Goal: Transaction & Acquisition: Purchase product/service

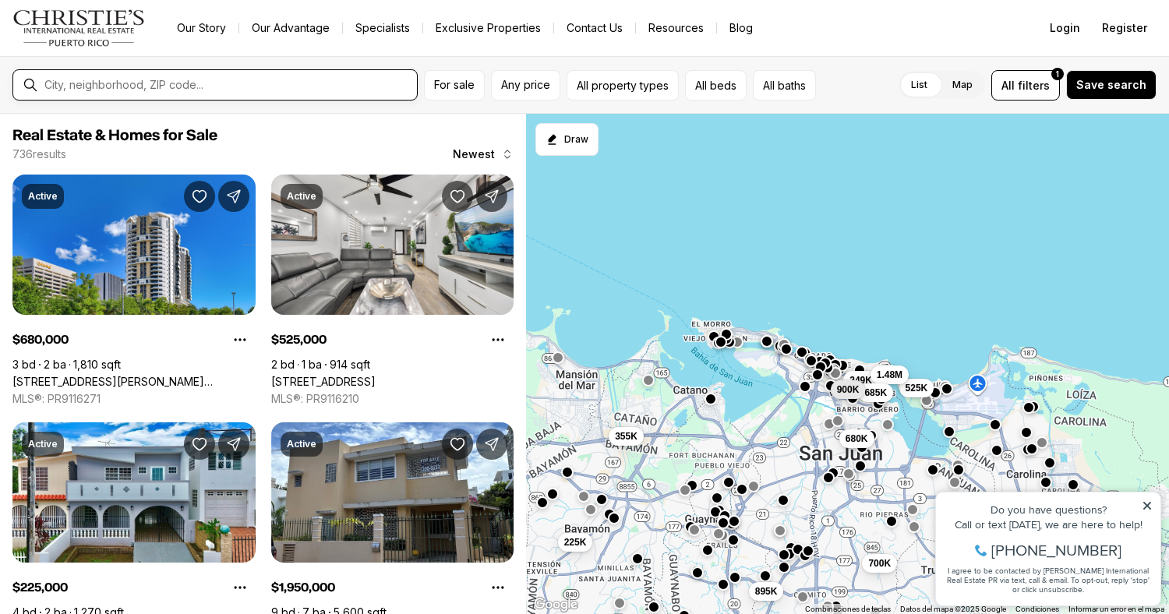
click at [317, 79] on input "text" at bounding box center [227, 85] width 366 height 12
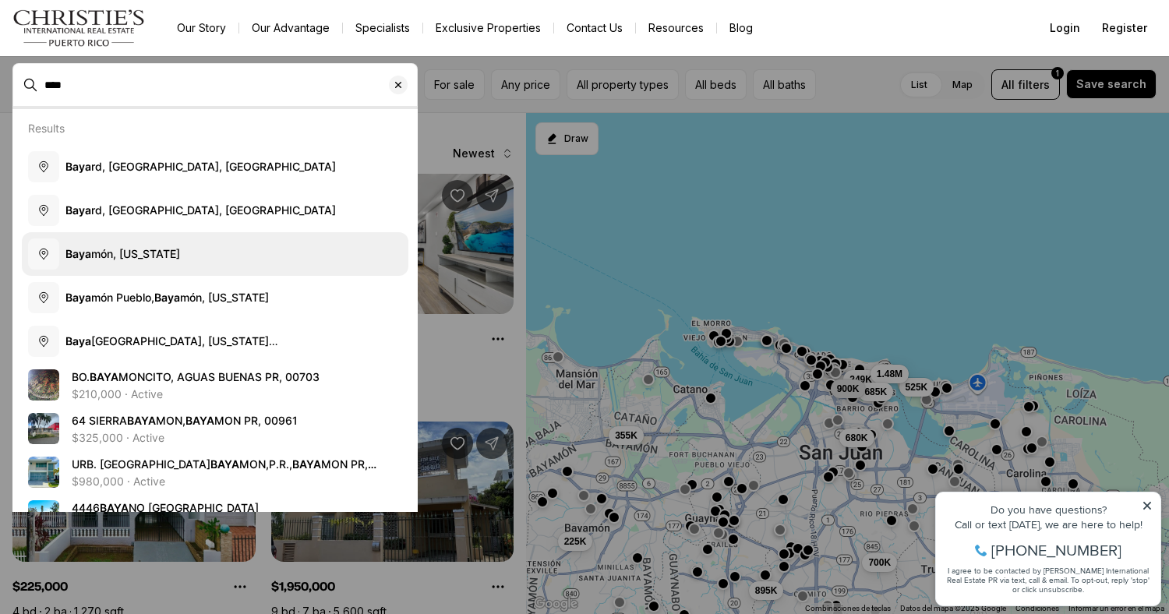
click at [186, 250] on button "Baya món, [US_STATE]" at bounding box center [215, 254] width 386 height 44
type input "**********"
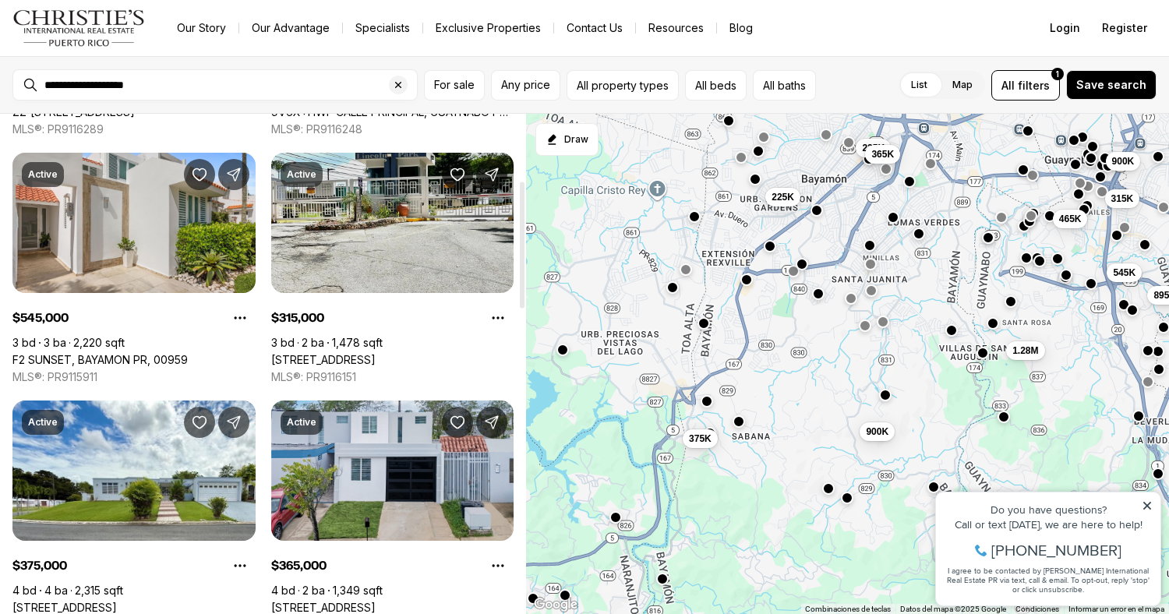
scroll to position [263, 0]
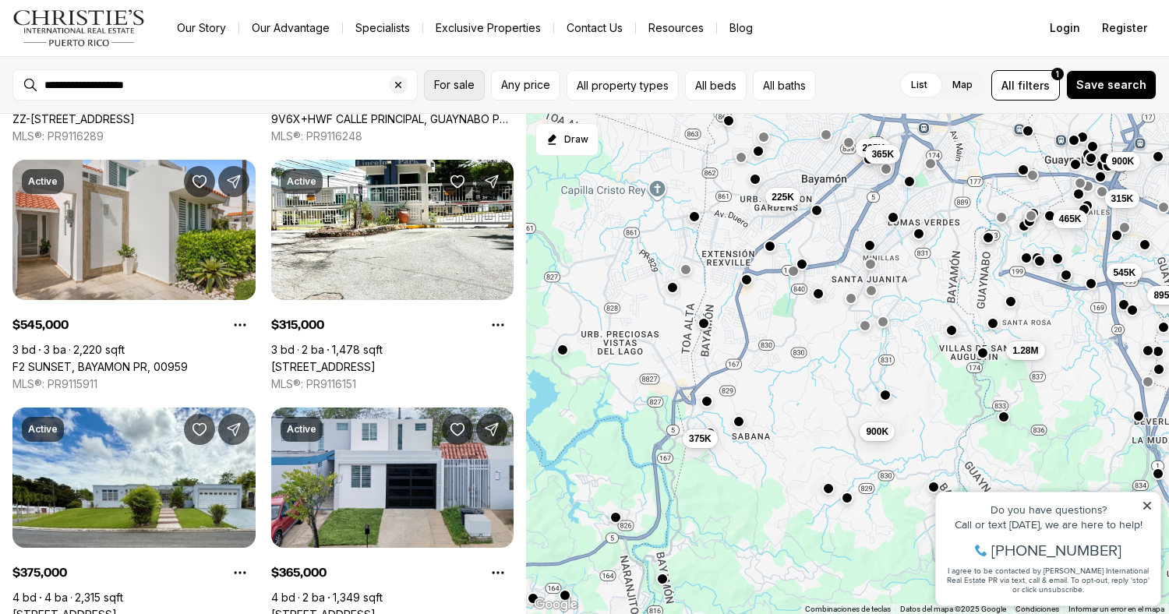
click at [460, 79] on span "For sale" at bounding box center [454, 85] width 41 height 12
click at [1048, 86] on span "filters" at bounding box center [1033, 85] width 32 height 16
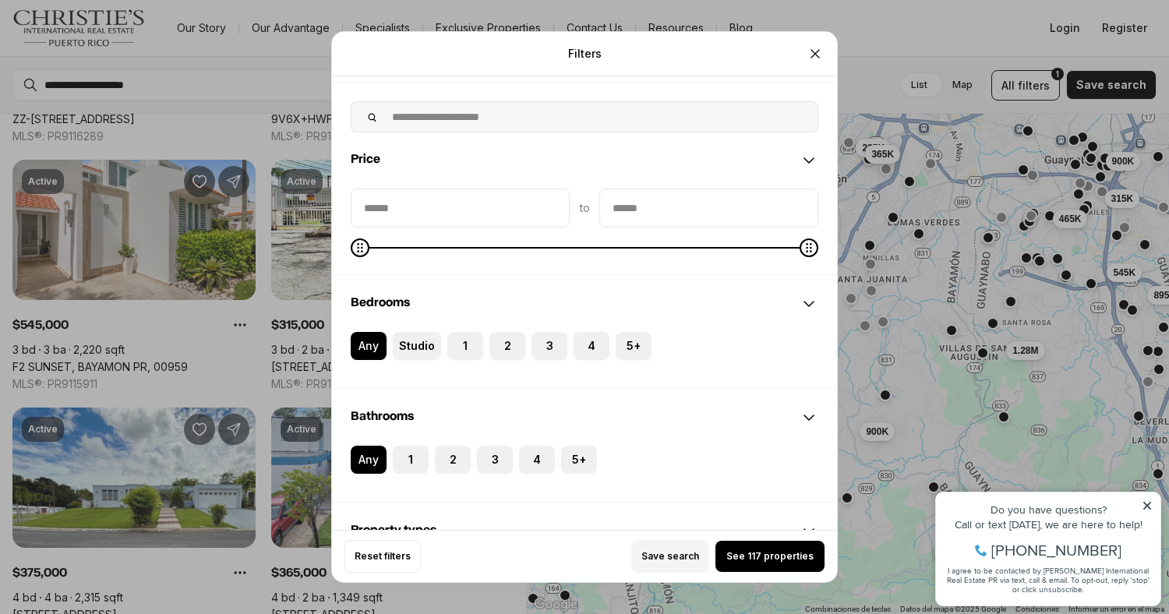
scroll to position [69, 0]
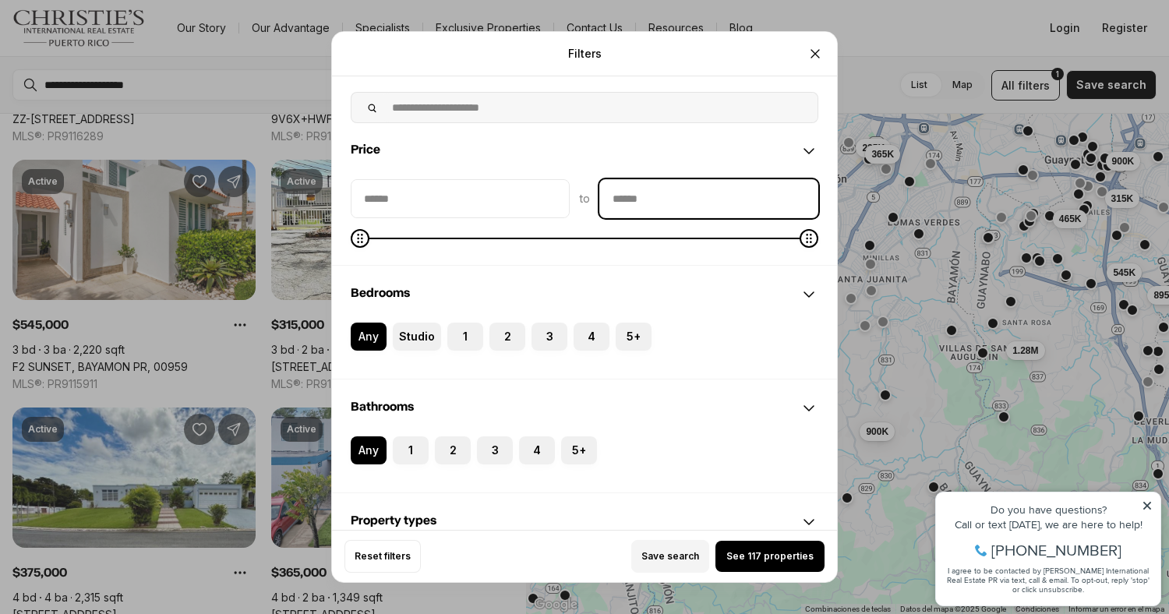
click at [623, 200] on input "priceMax" at bounding box center [708, 198] width 217 height 37
type input "********"
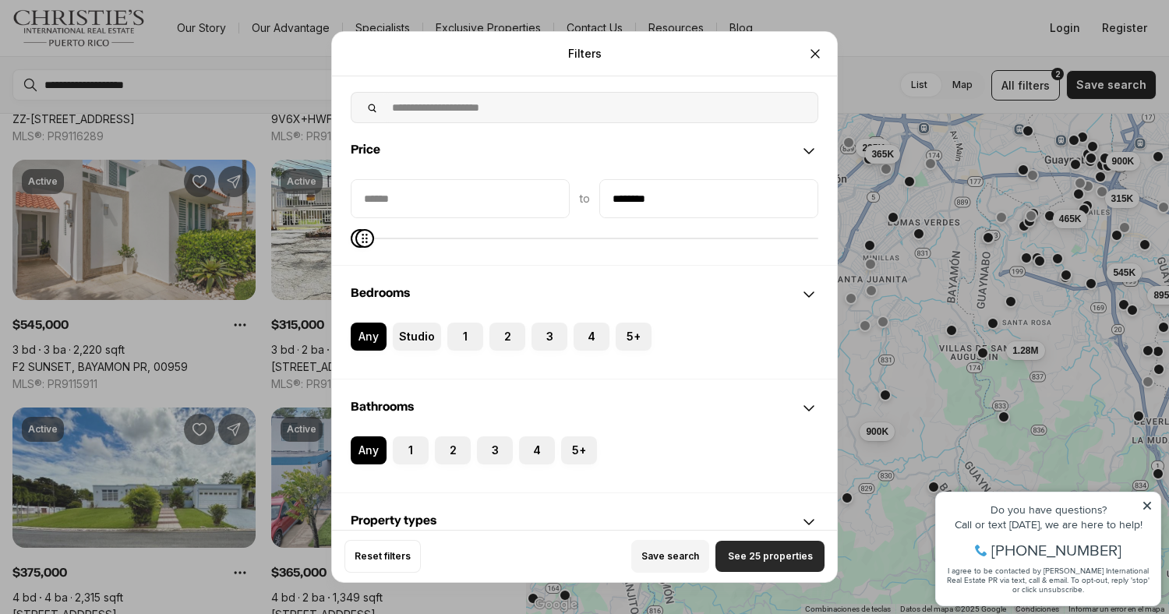
click at [758, 562] on span "See 25 properties" at bounding box center [770, 556] width 85 height 12
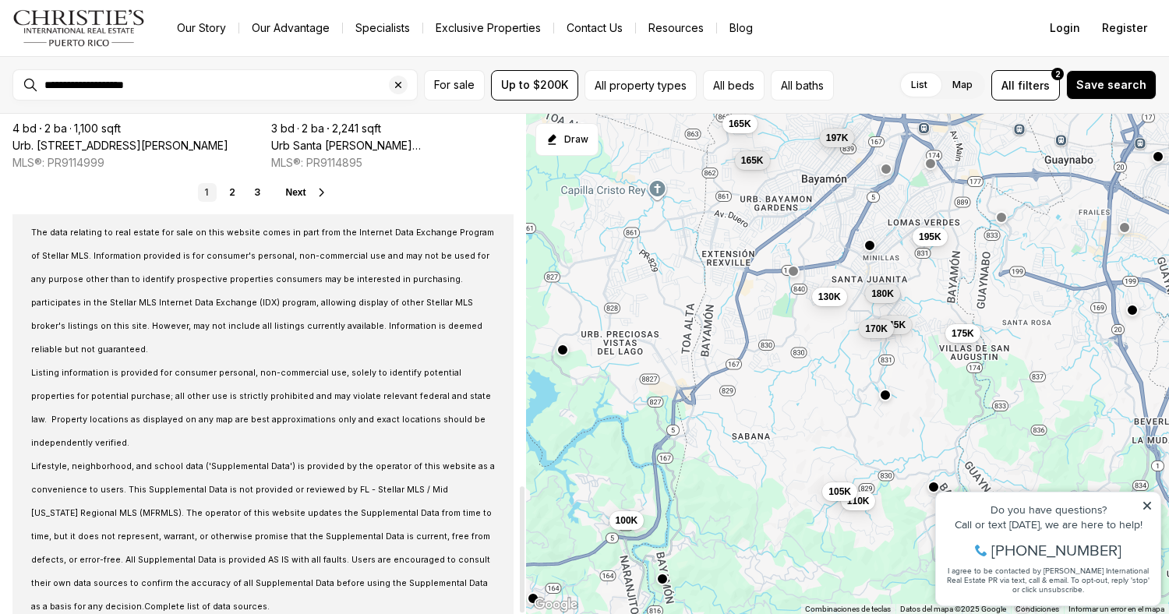
scroll to position [1474, 0]
